Goal: Navigation & Orientation: Find specific page/section

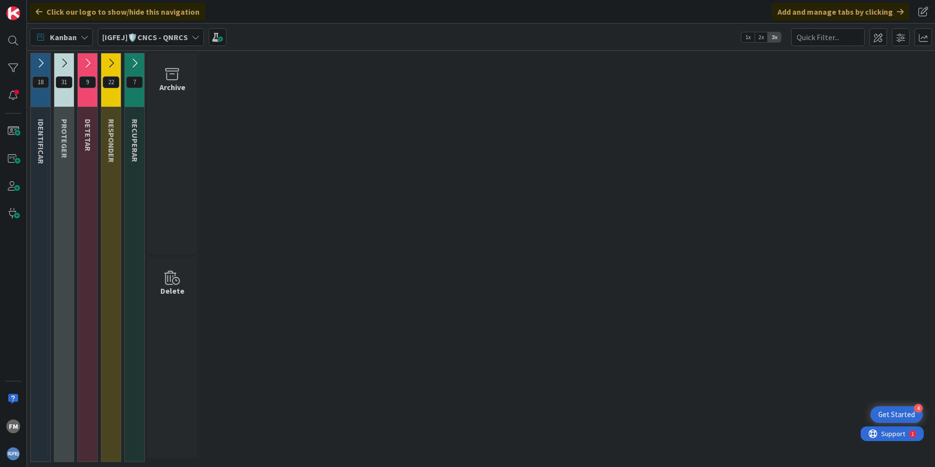
click at [39, 60] on icon at bounding box center [40, 63] width 11 height 11
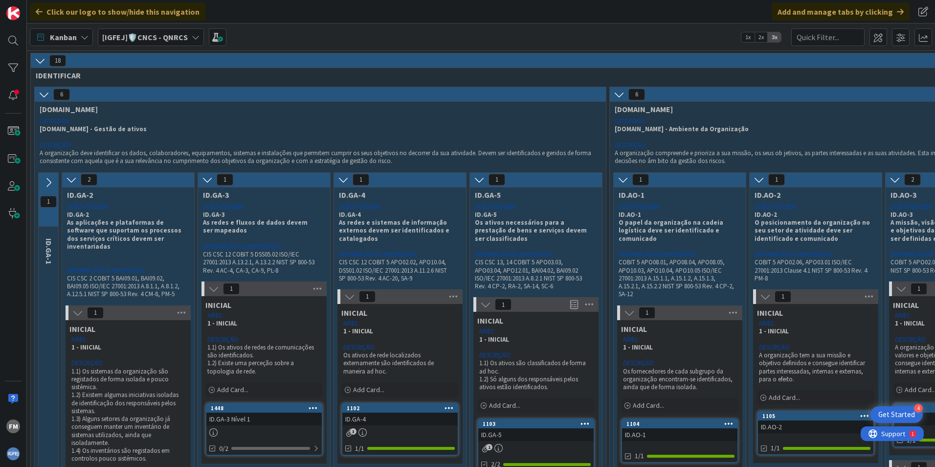
click at [43, 59] on icon at bounding box center [40, 60] width 11 height 11
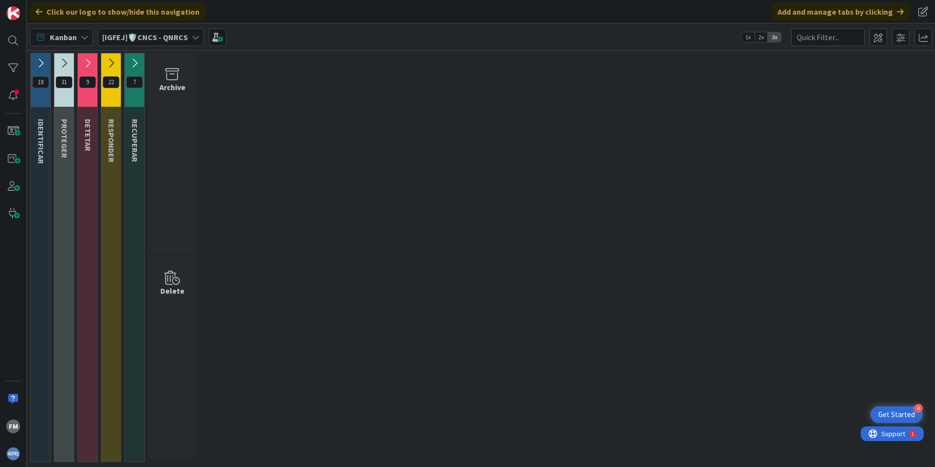
click at [68, 64] on icon at bounding box center [64, 63] width 11 height 11
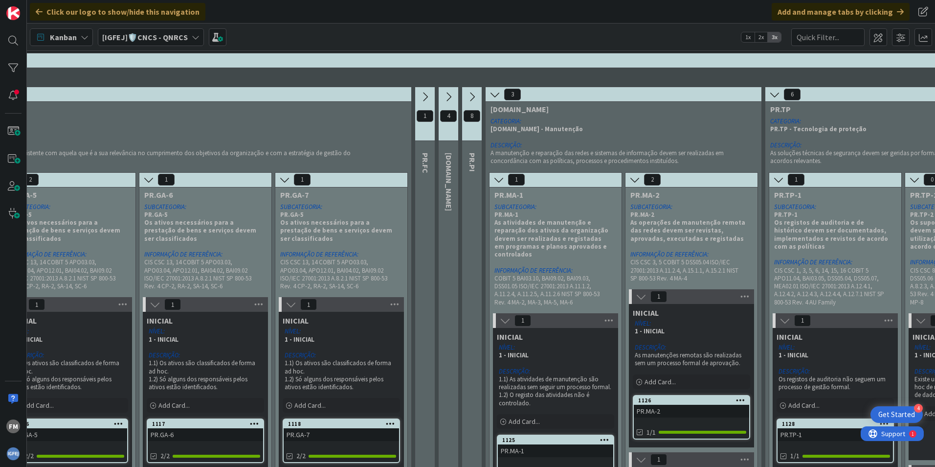
scroll to position [0, 623]
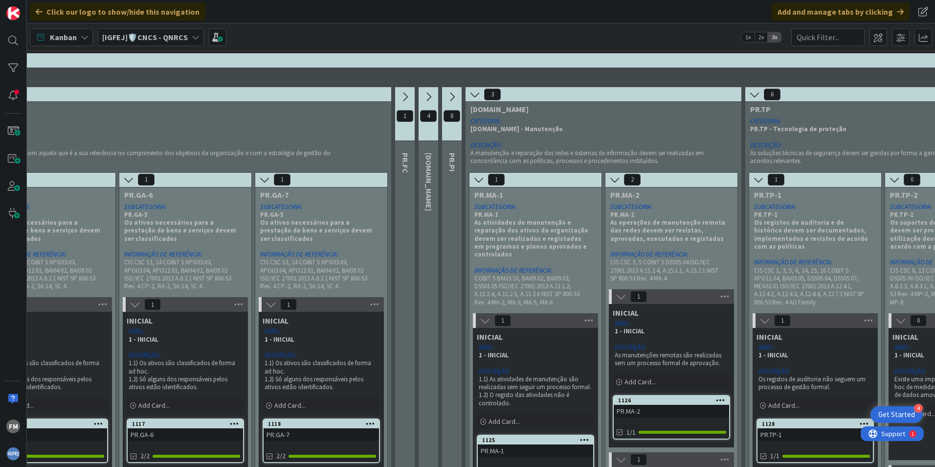
click at [454, 99] on icon at bounding box center [452, 96] width 11 height 11
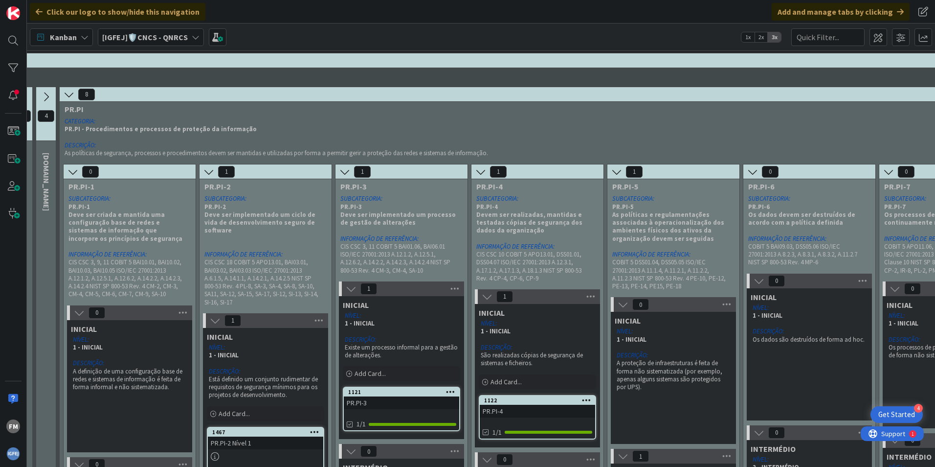
scroll to position [49, 1005]
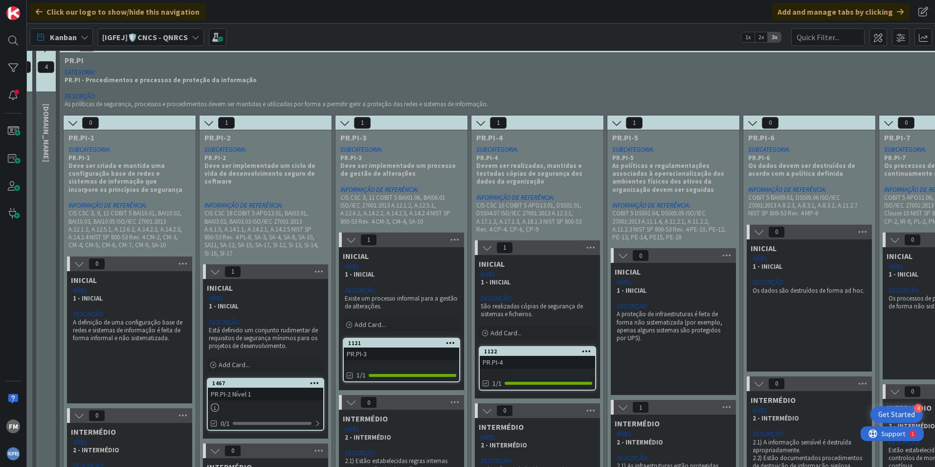
click at [261, 391] on div "PR.PI-2 Nível 1" at bounding box center [265, 393] width 115 height 13
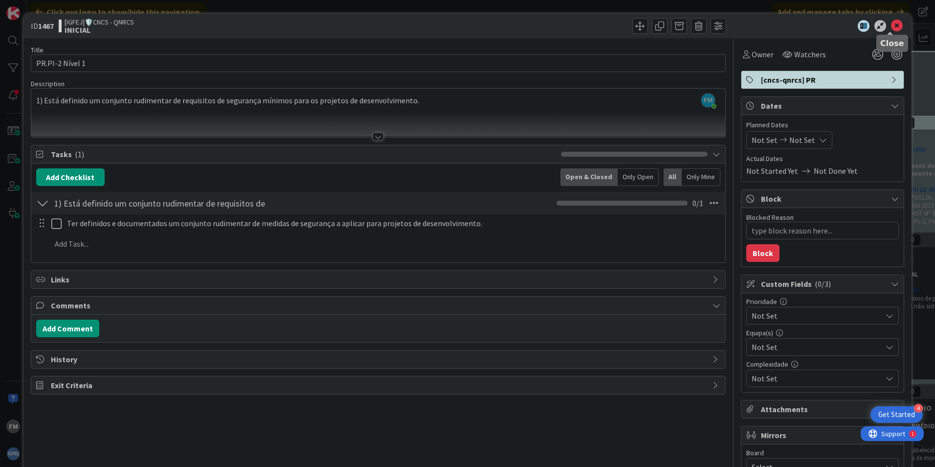
click at [893, 24] on icon at bounding box center [897, 26] width 12 height 12
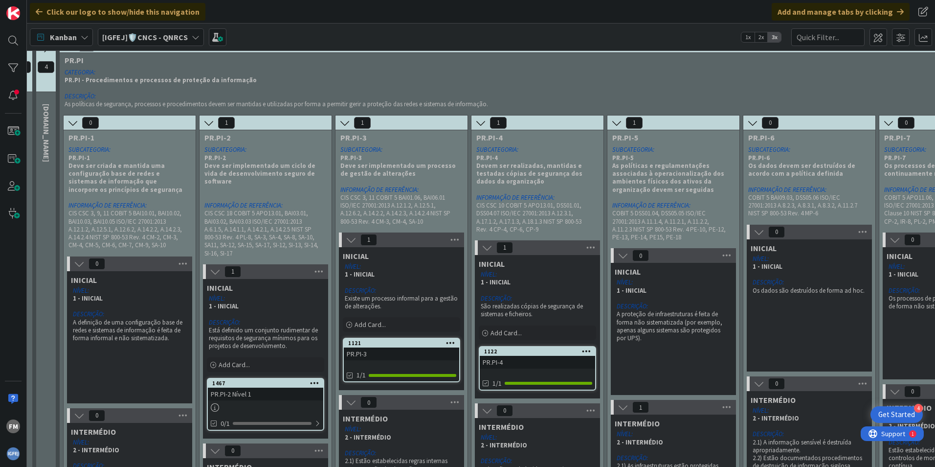
click at [529, 370] on link "1122 PR.PI-4 1/1" at bounding box center [537, 368] width 117 height 45
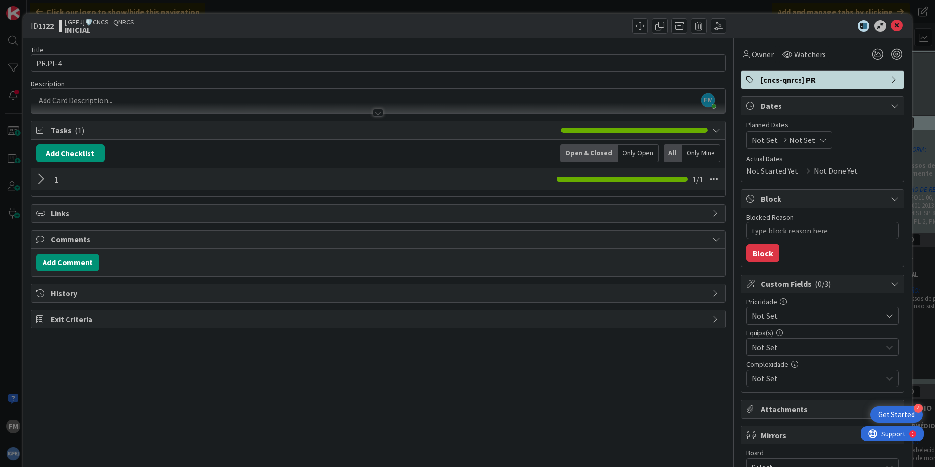
click at [42, 178] on div at bounding box center [42, 179] width 13 height 18
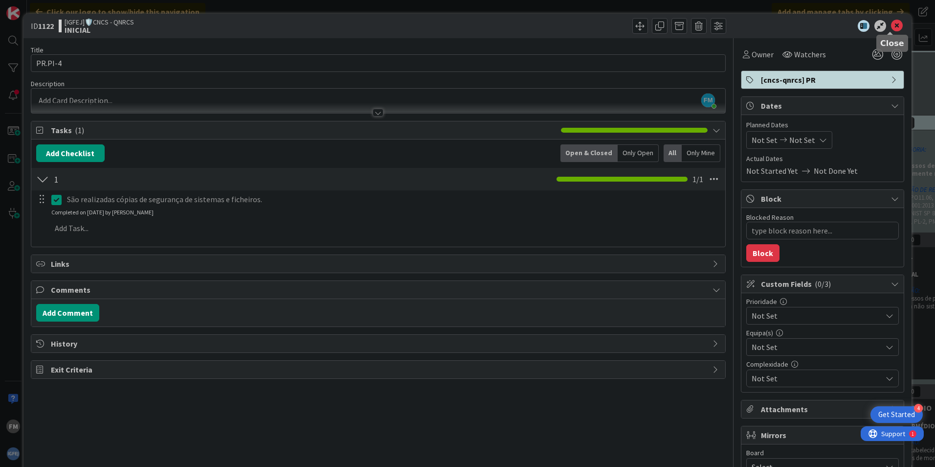
click at [894, 26] on icon at bounding box center [897, 26] width 12 height 12
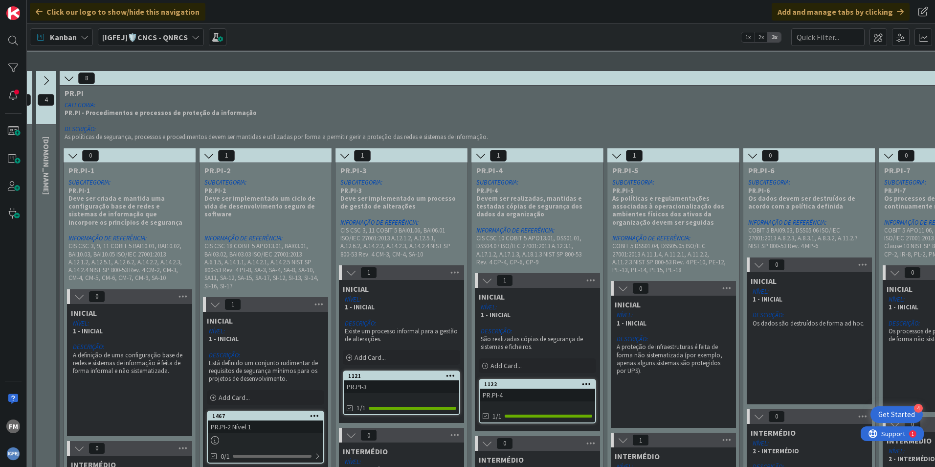
scroll to position [0, 1005]
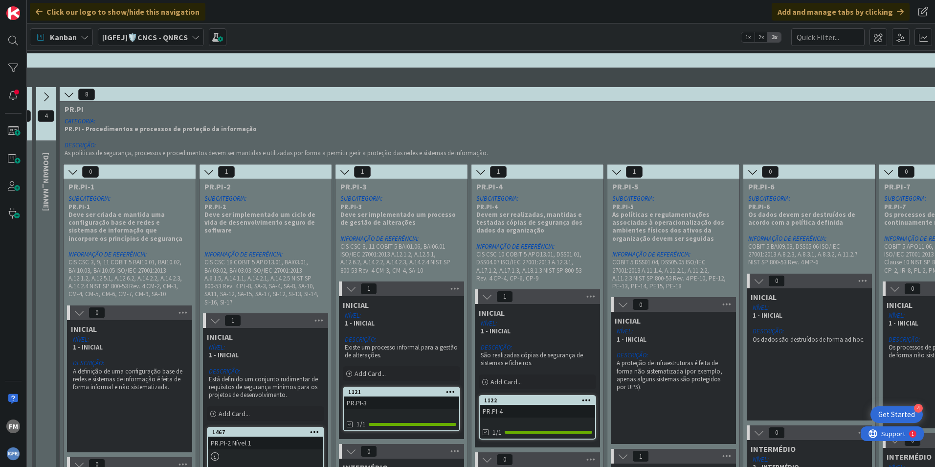
click at [71, 91] on icon at bounding box center [69, 94] width 11 height 11
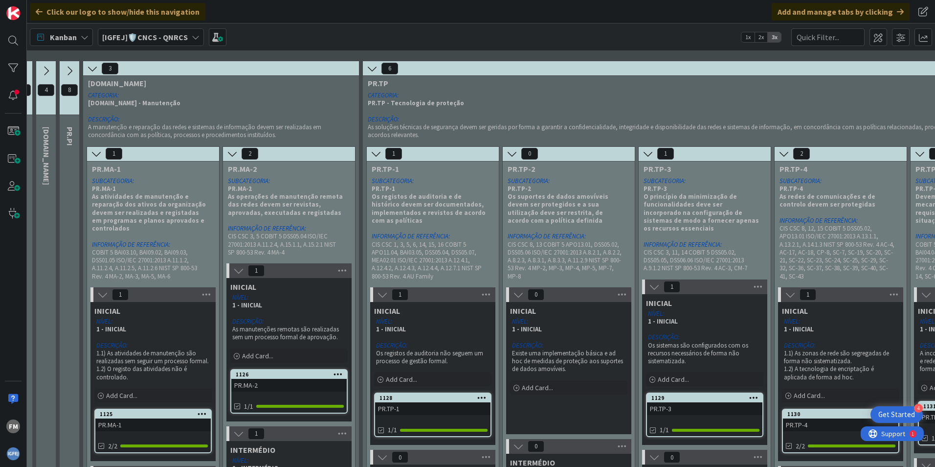
scroll to position [49, 1005]
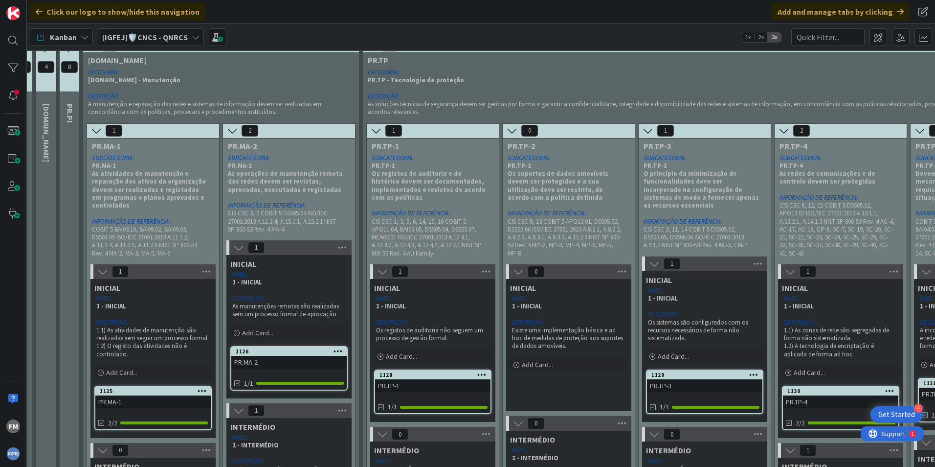
click at [454, 400] on link "1128 PR.TP-1 1/1" at bounding box center [432, 391] width 117 height 45
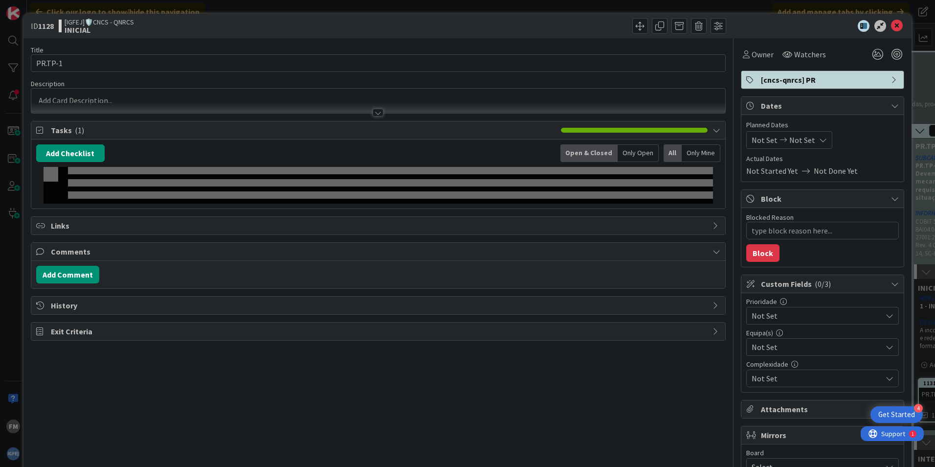
type textarea "x"
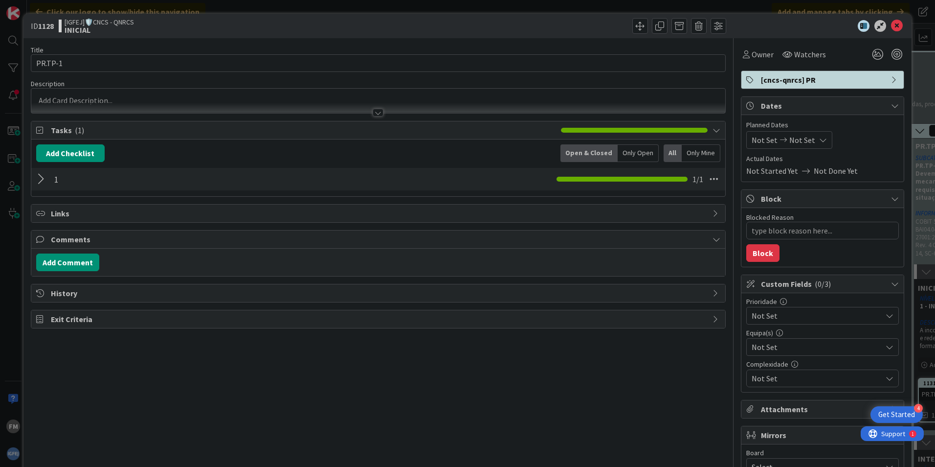
click at [40, 173] on div at bounding box center [42, 179] width 13 height 18
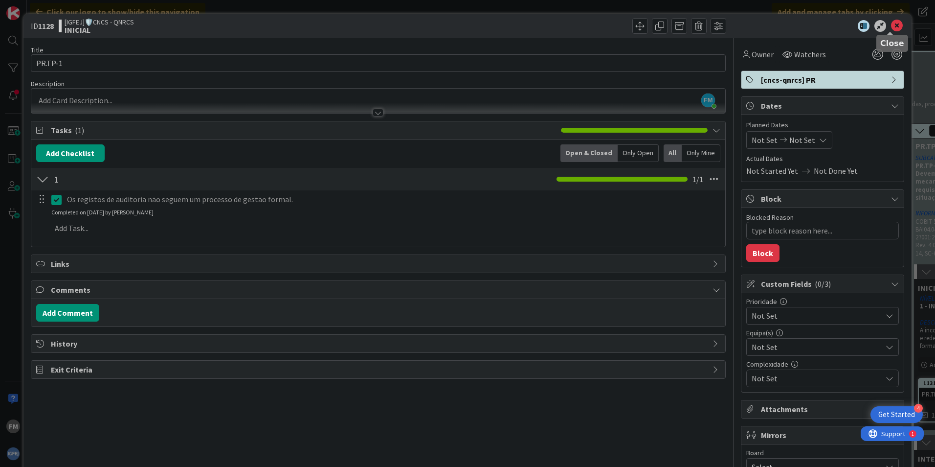
click at [893, 26] on icon at bounding box center [897, 26] width 12 height 12
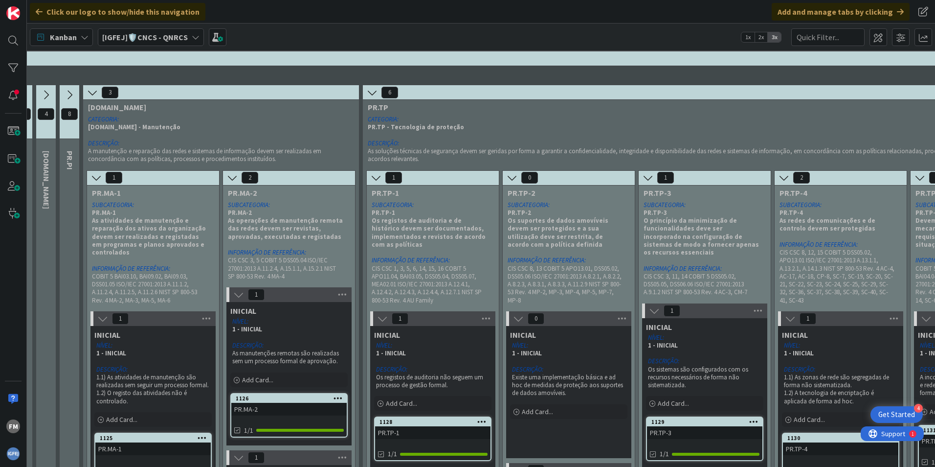
scroll to position [0, 1005]
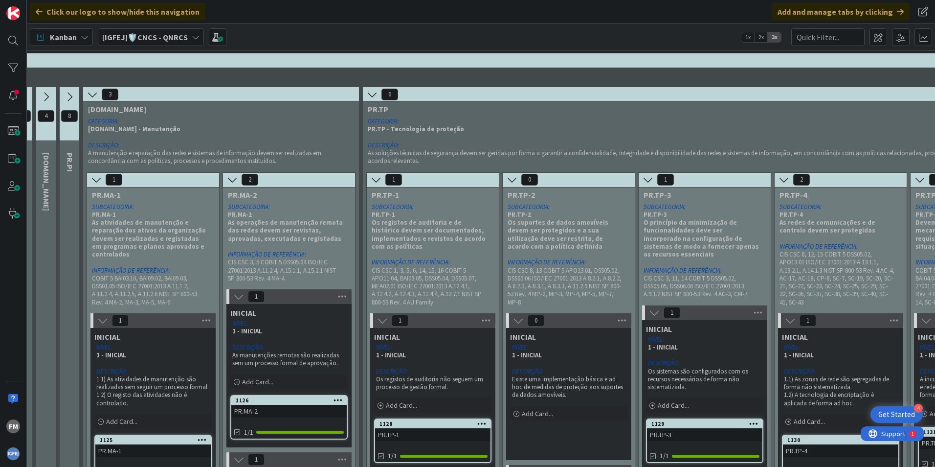
click at [92, 92] on icon at bounding box center [92, 94] width 11 height 11
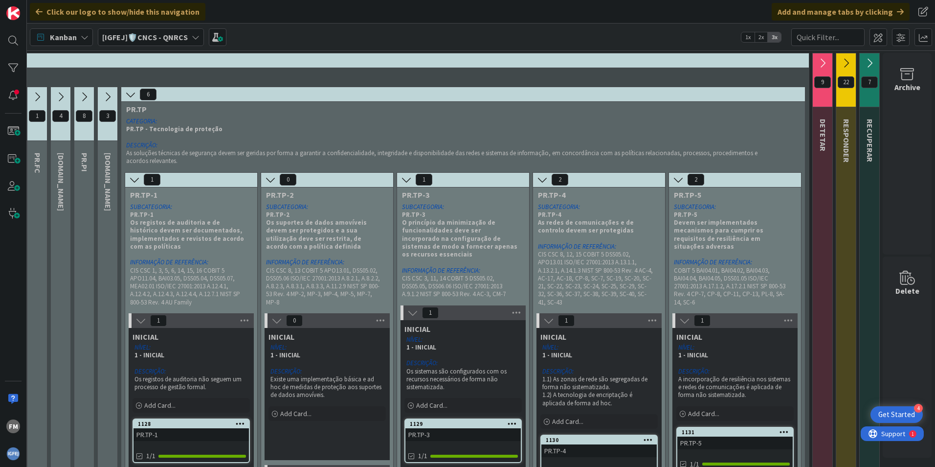
scroll to position [0, 998]
click at [79, 91] on icon at bounding box center [84, 96] width 11 height 11
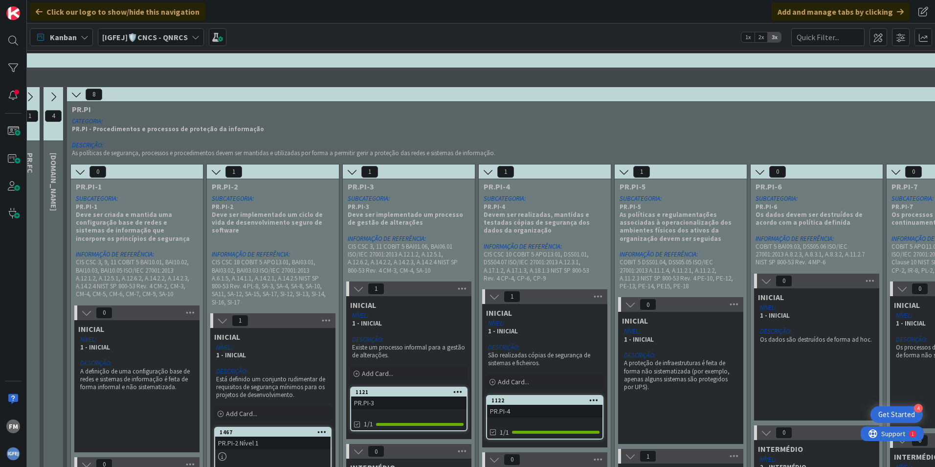
click at [77, 96] on icon at bounding box center [76, 94] width 11 height 11
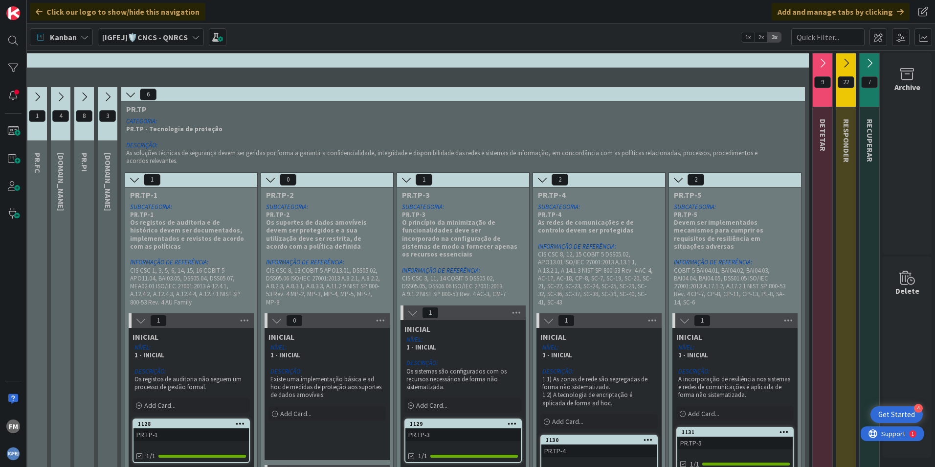
click at [102, 96] on icon at bounding box center [107, 96] width 11 height 11
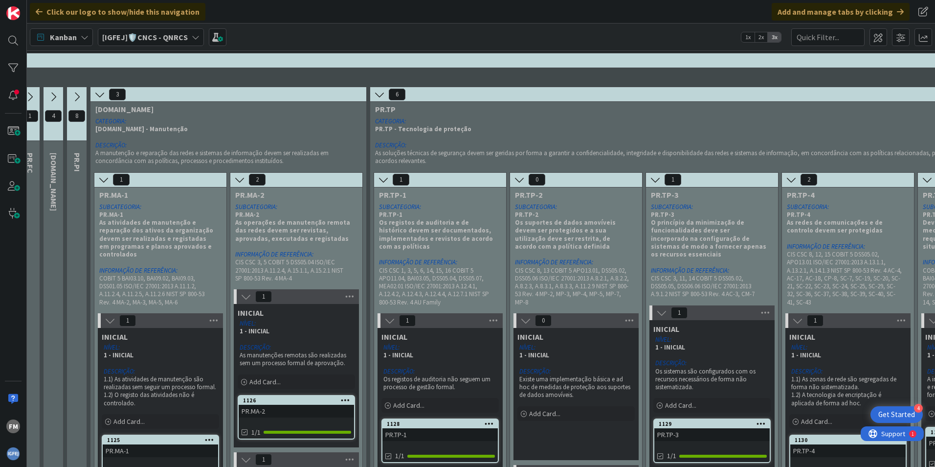
click at [100, 91] on icon at bounding box center [99, 94] width 11 height 11
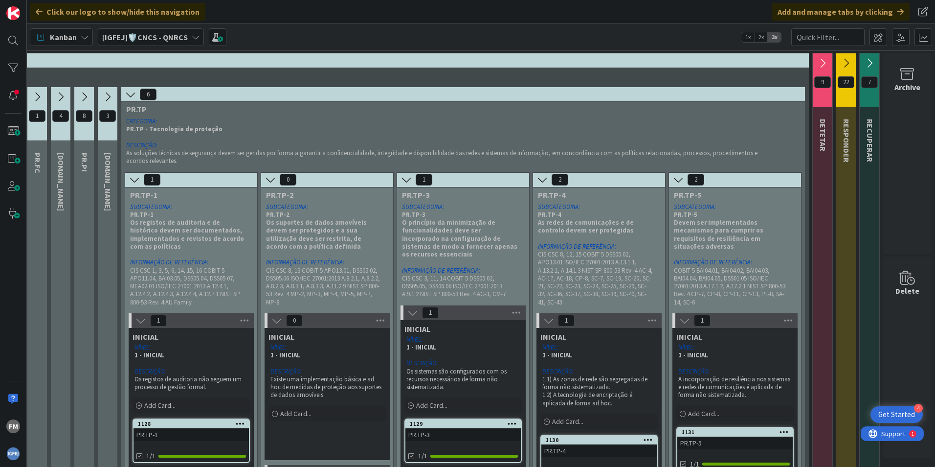
click at [125, 91] on icon at bounding box center [130, 94] width 11 height 11
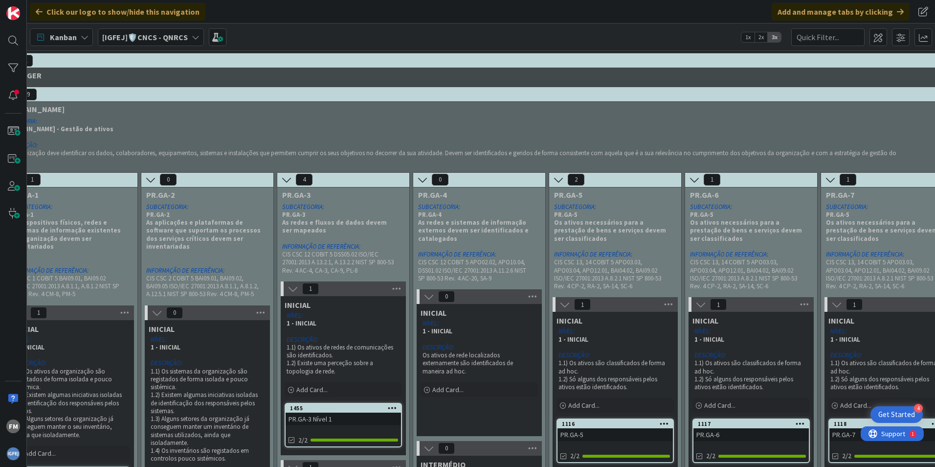
scroll to position [0, 0]
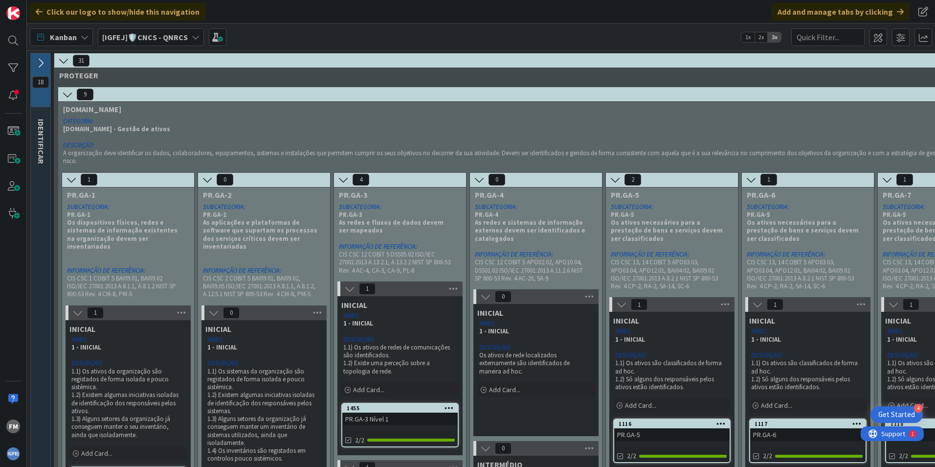
click at [44, 60] on icon at bounding box center [40, 63] width 11 height 11
